Goal: Find specific page/section: Find specific page/section

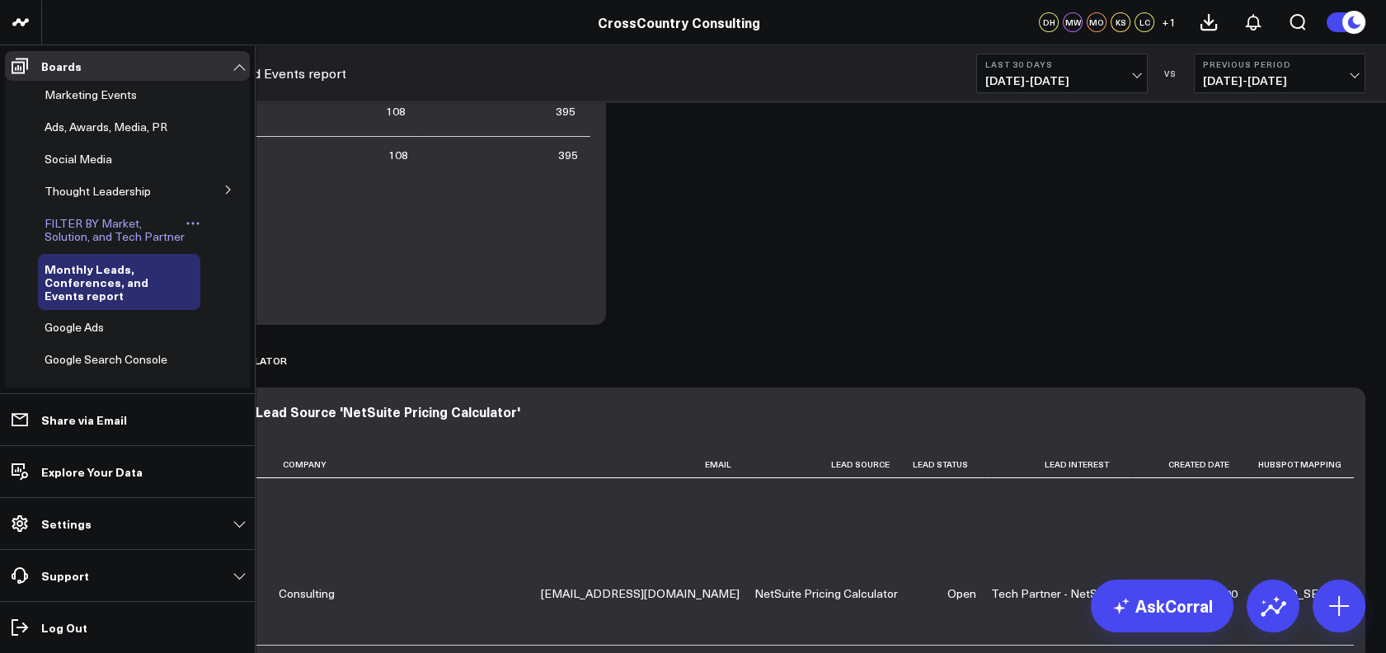
scroll to position [444, 0]
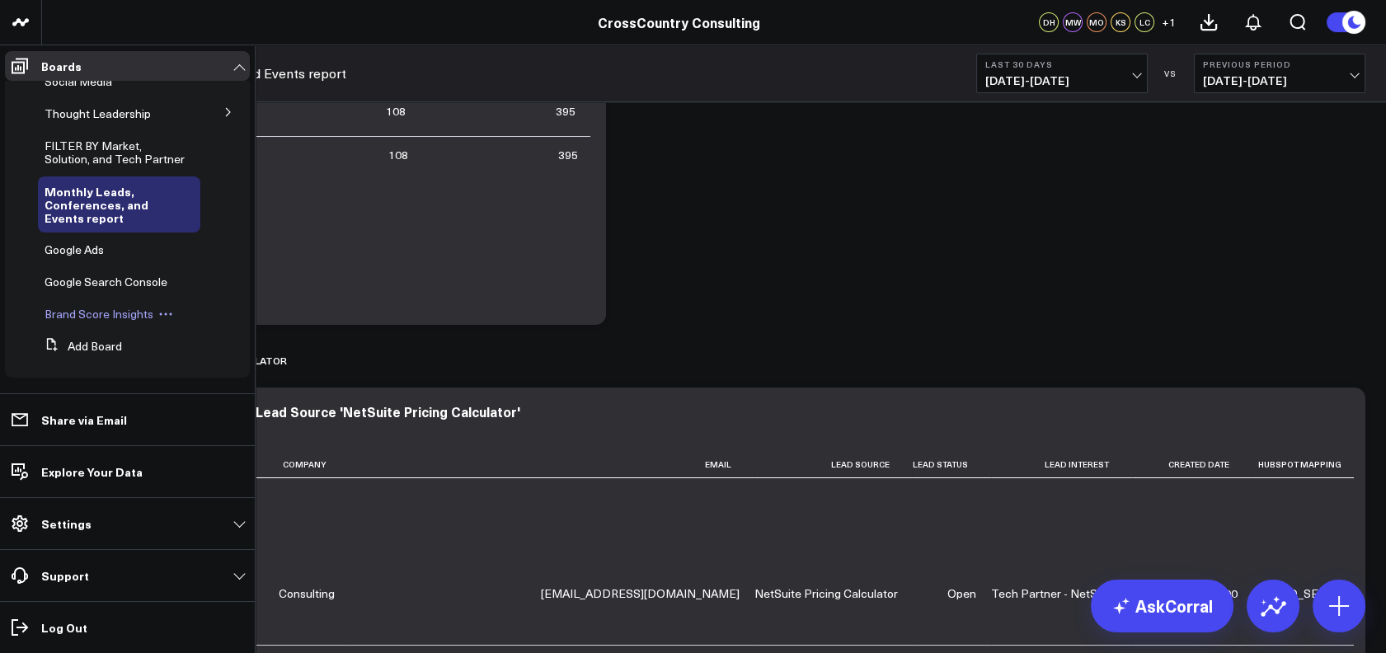
click at [98, 305] on div "Brand Score Insights" at bounding box center [119, 314] width 162 height 30
click at [89, 309] on span "Brand Score Insights" at bounding box center [99, 314] width 109 height 16
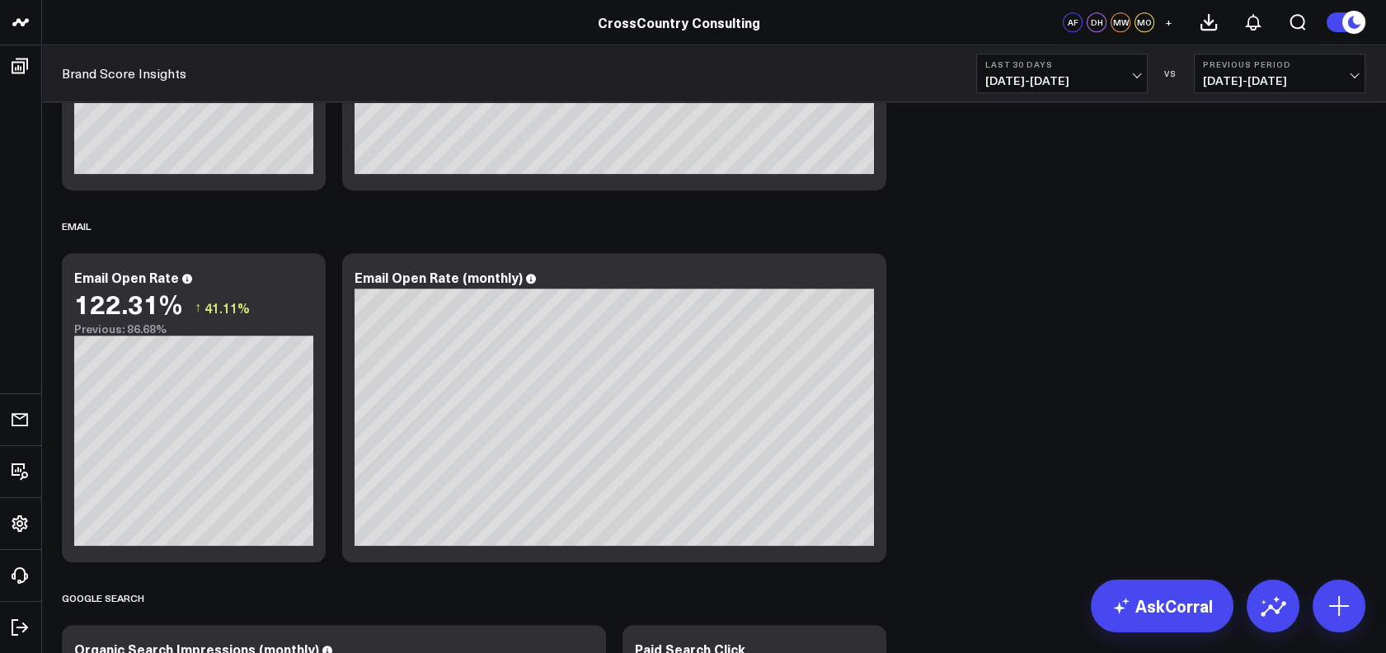
scroll to position [1947, 0]
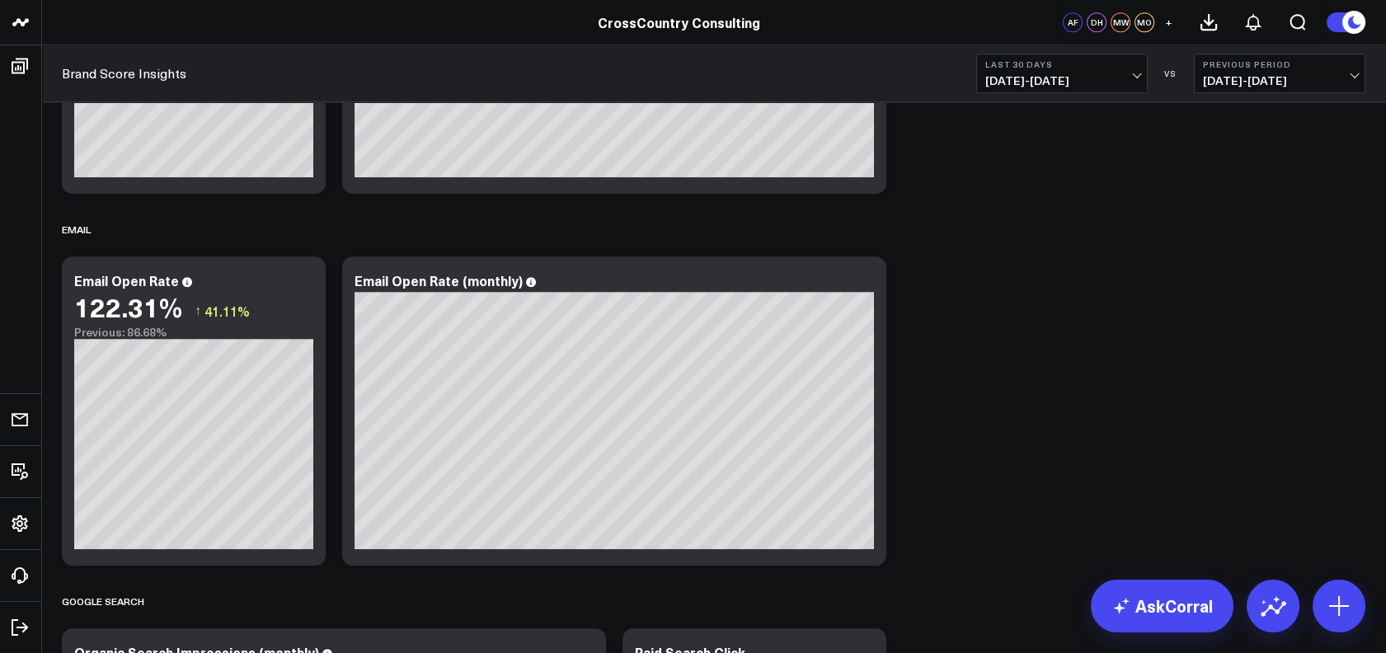
click at [1055, 80] on span "07/12/25 - 08/10/25" at bounding box center [1061, 80] width 153 height 13
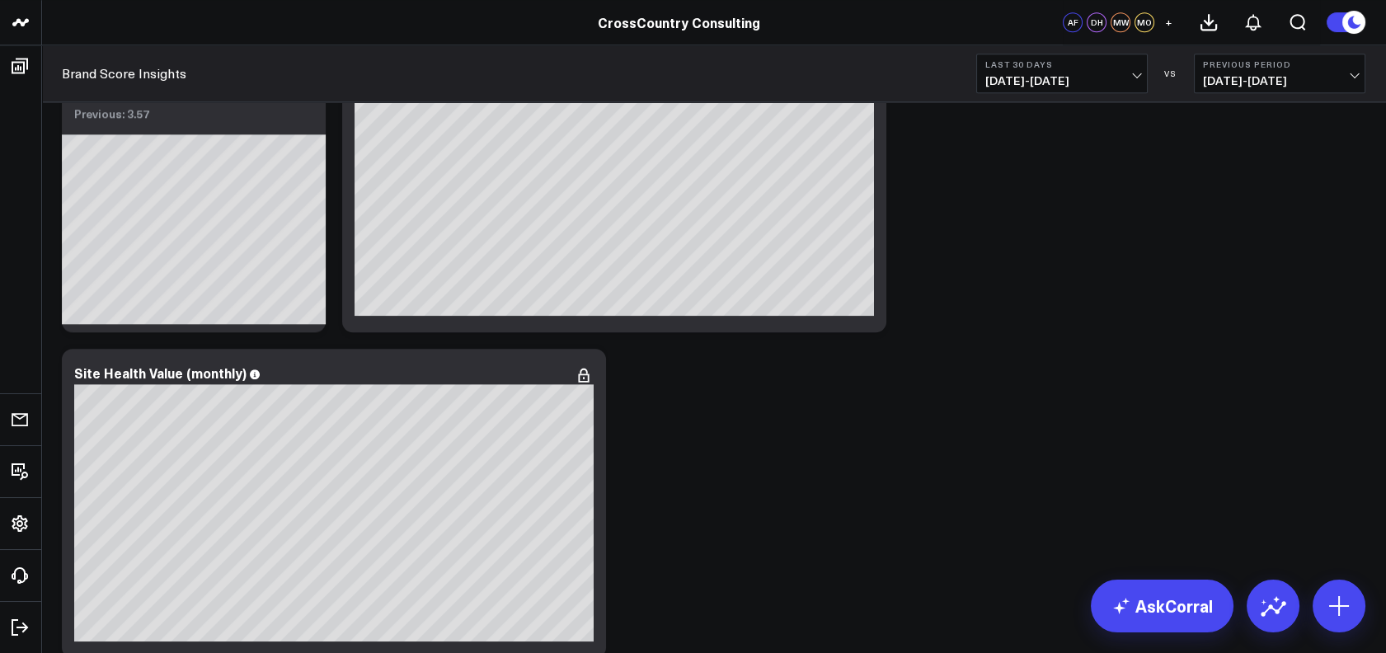
scroll to position [3260, 0]
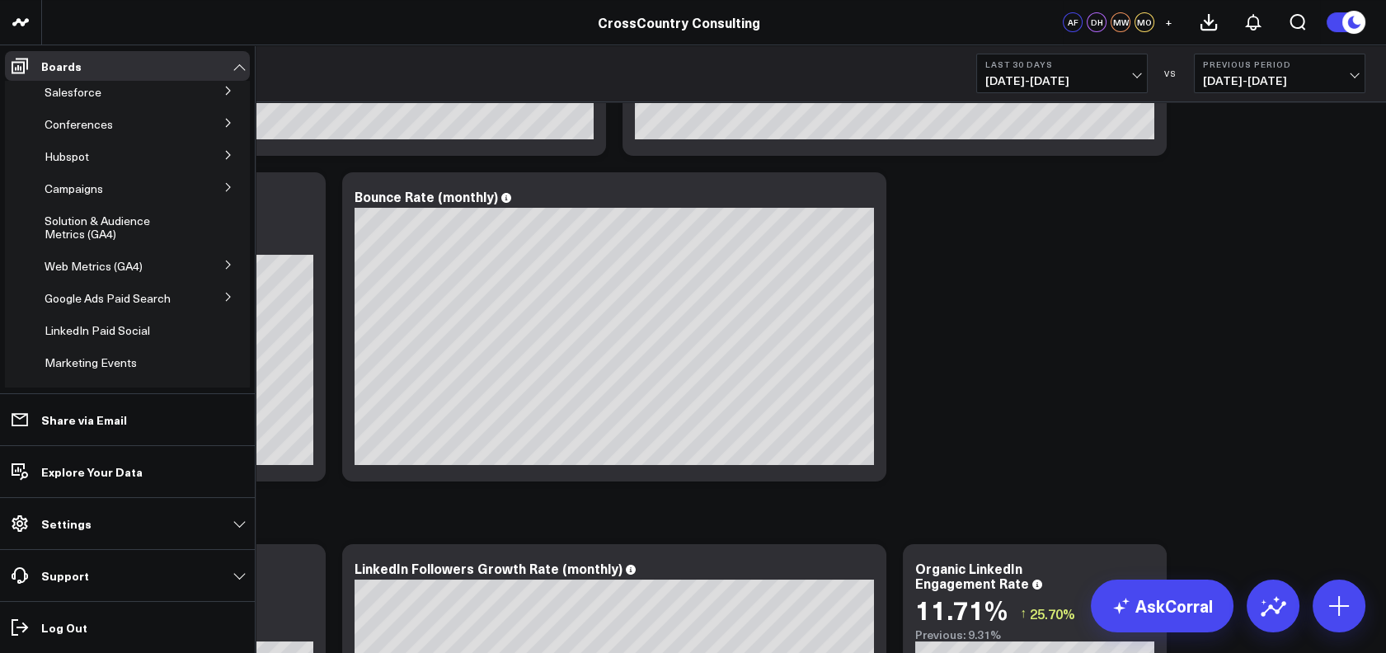
scroll to position [72, 0]
click at [223, 264] on icon at bounding box center [228, 266] width 10 height 10
click at [115, 290] on span "AI & LLM Metrics" at bounding box center [99, 297] width 91 height 16
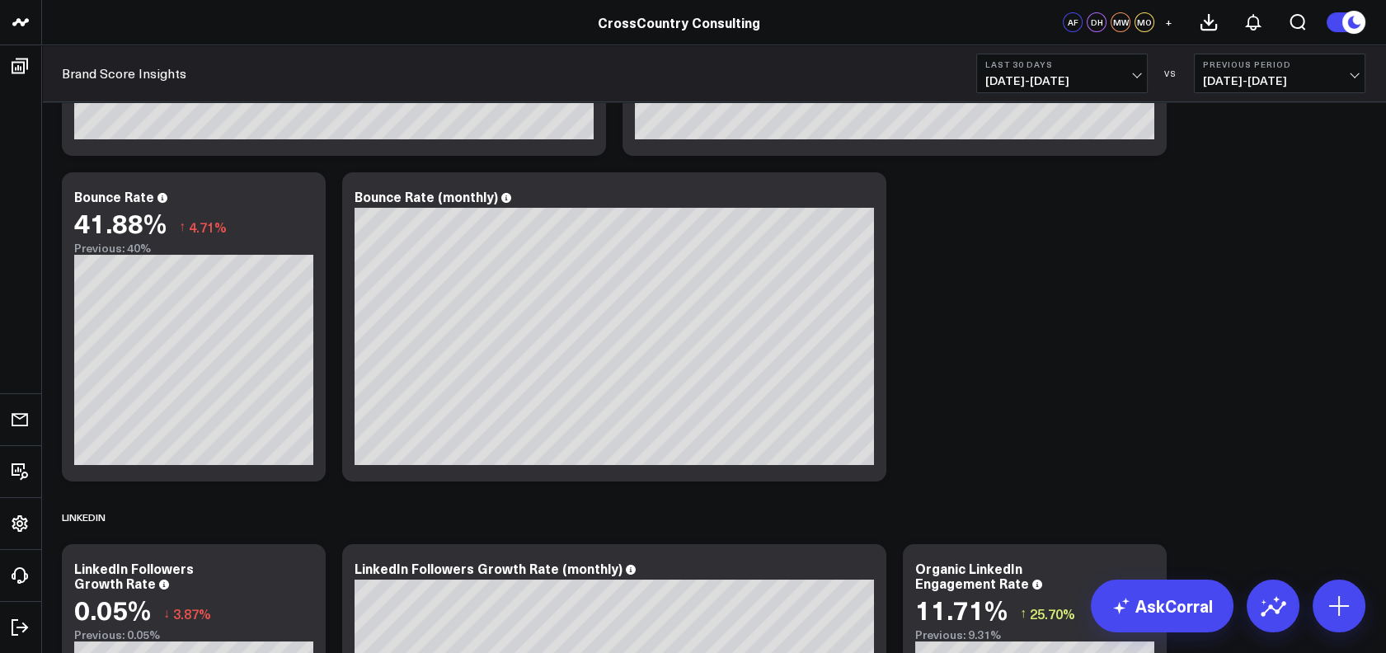
scroll to position [0, 0]
